Goal: Task Accomplishment & Management: Manage account settings

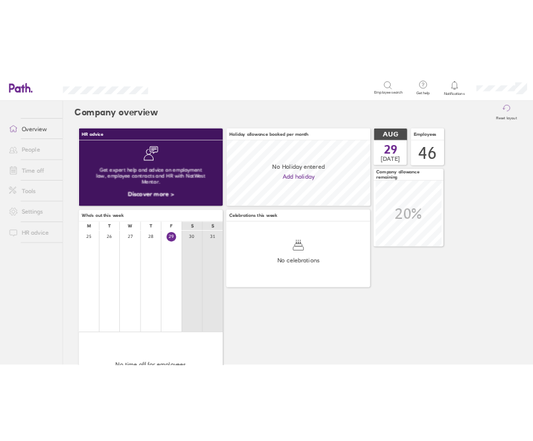
scroll to position [117, 256]
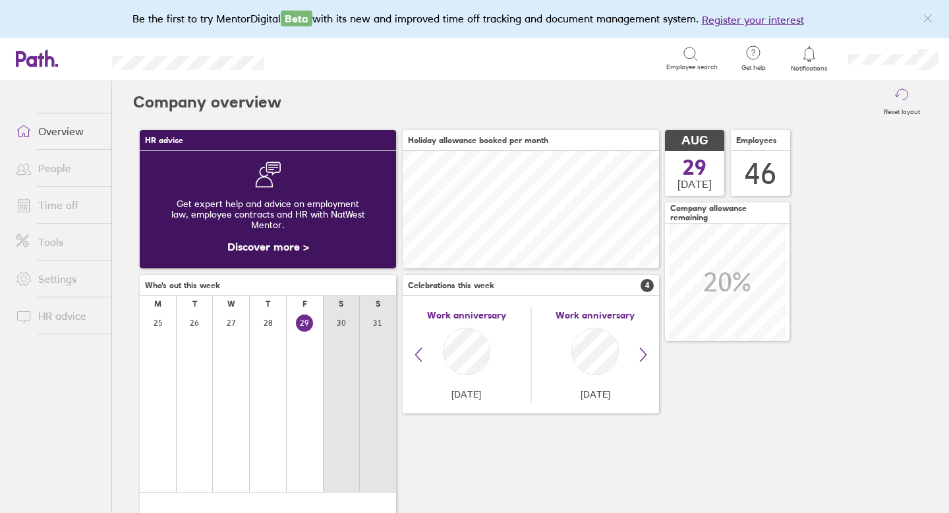
click at [64, 127] on link "Overview" at bounding box center [58, 131] width 106 height 26
click at [75, 197] on link "Time off" at bounding box center [58, 205] width 106 height 26
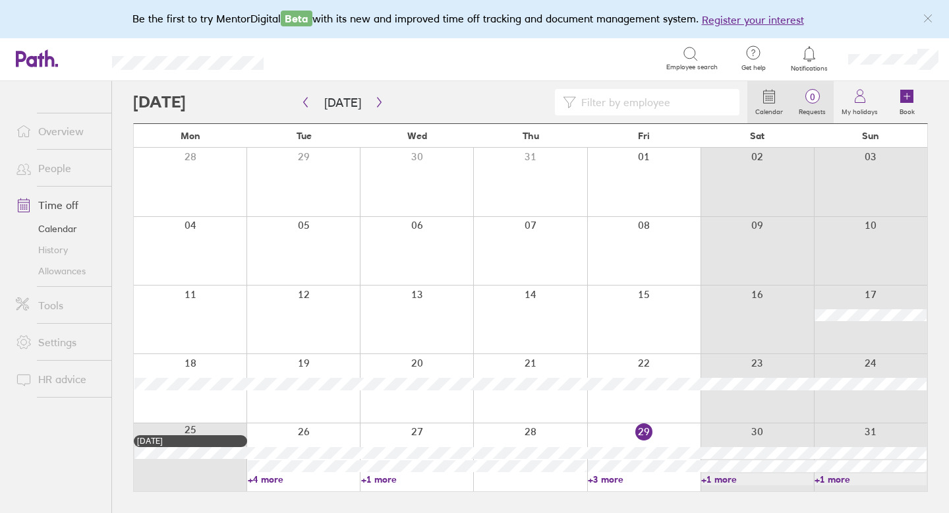
click at [810, 92] on span "0" at bounding box center [812, 97] width 43 height 11
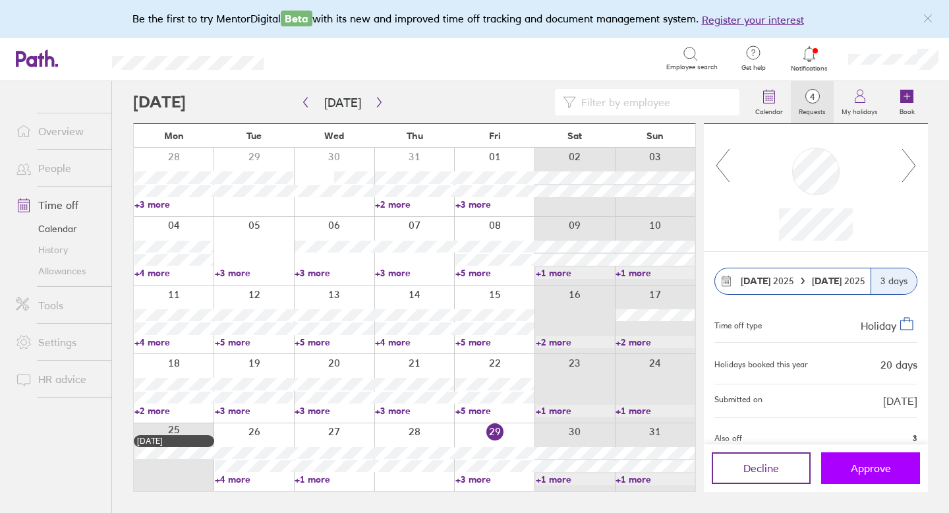
click at [857, 465] on span "Approve" at bounding box center [871, 468] width 40 height 12
click at [912, 169] on icon at bounding box center [909, 166] width 16 height 36
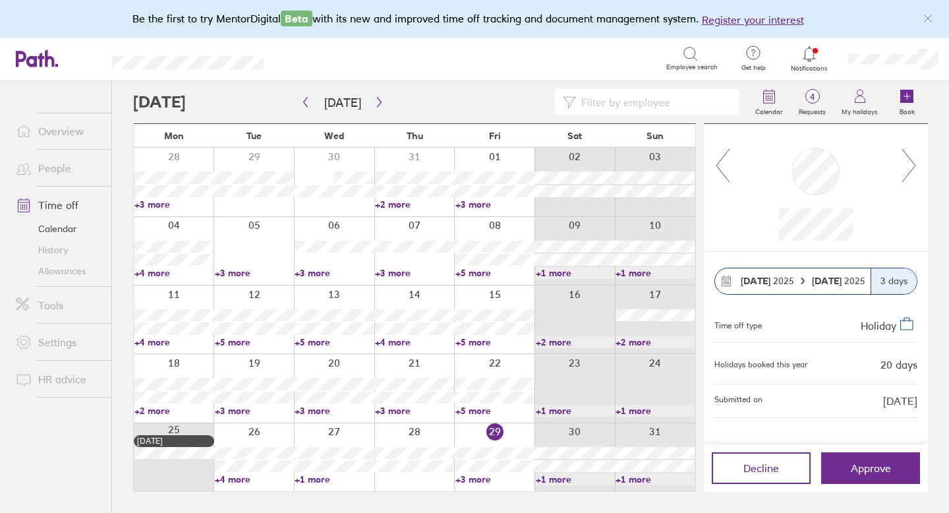
click at [912, 167] on icon at bounding box center [909, 166] width 16 height 36
click at [912, 168] on icon at bounding box center [909, 166] width 16 height 36
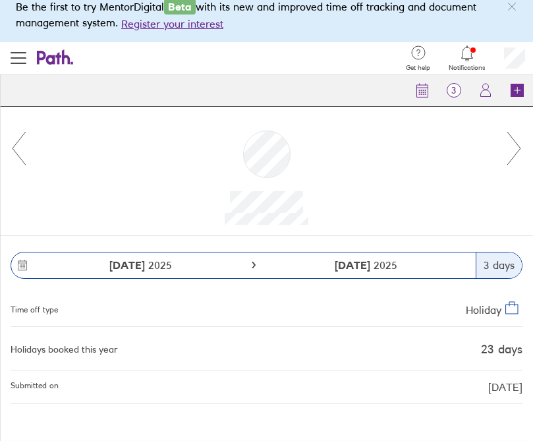
scroll to position [64, 0]
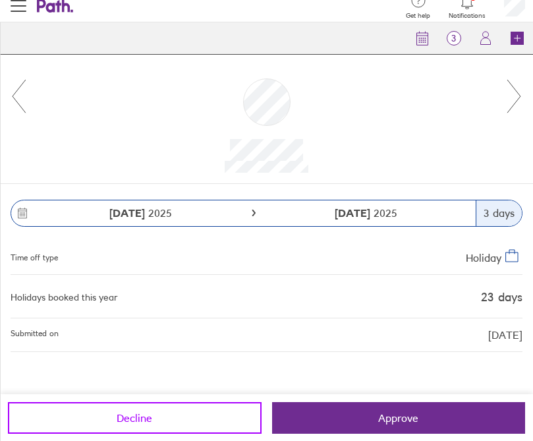
click at [139, 417] on span "Decline" at bounding box center [135, 418] width 36 height 12
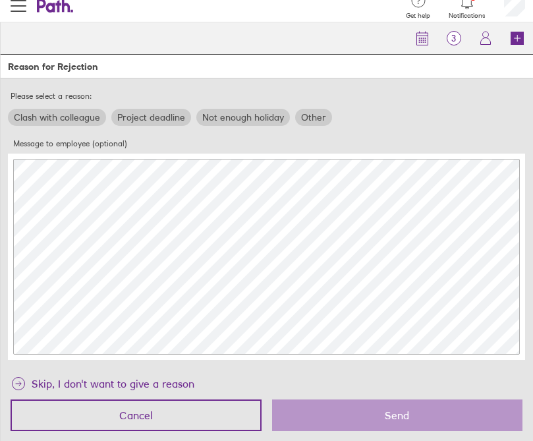
click at [312, 123] on label "Other" at bounding box center [313, 117] width 37 height 17
click at [0, 0] on input "Other" at bounding box center [0, 0] width 0 height 0
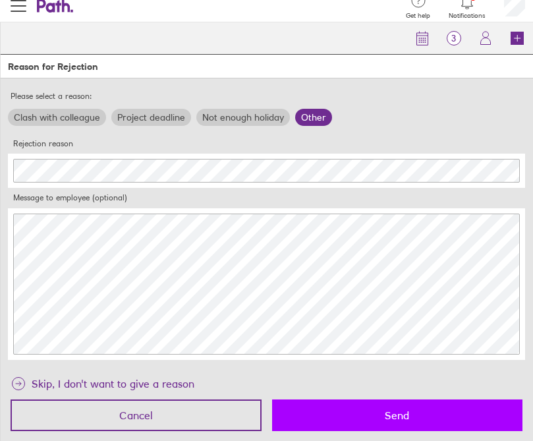
click at [349, 407] on button "Send" at bounding box center [397, 416] width 251 height 32
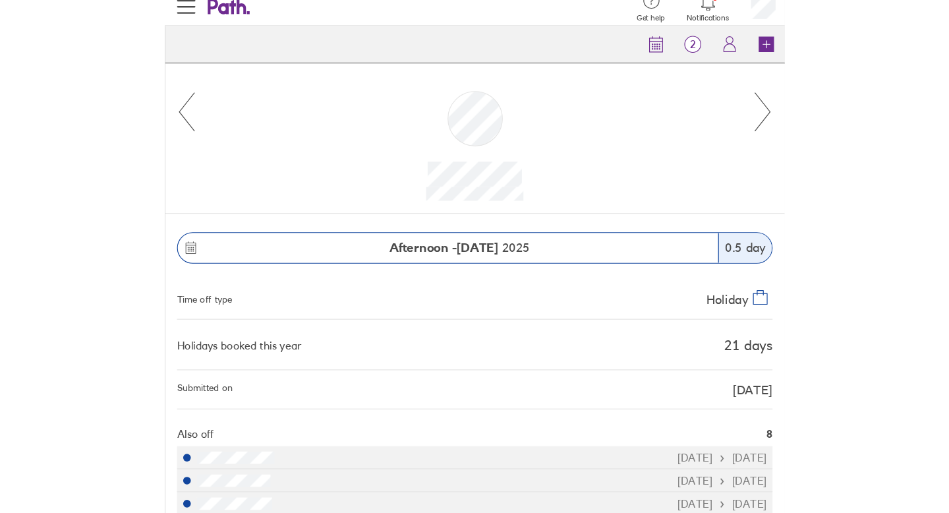
scroll to position [0, 0]
